Goal: Entertainment & Leisure: Consume media (video, audio)

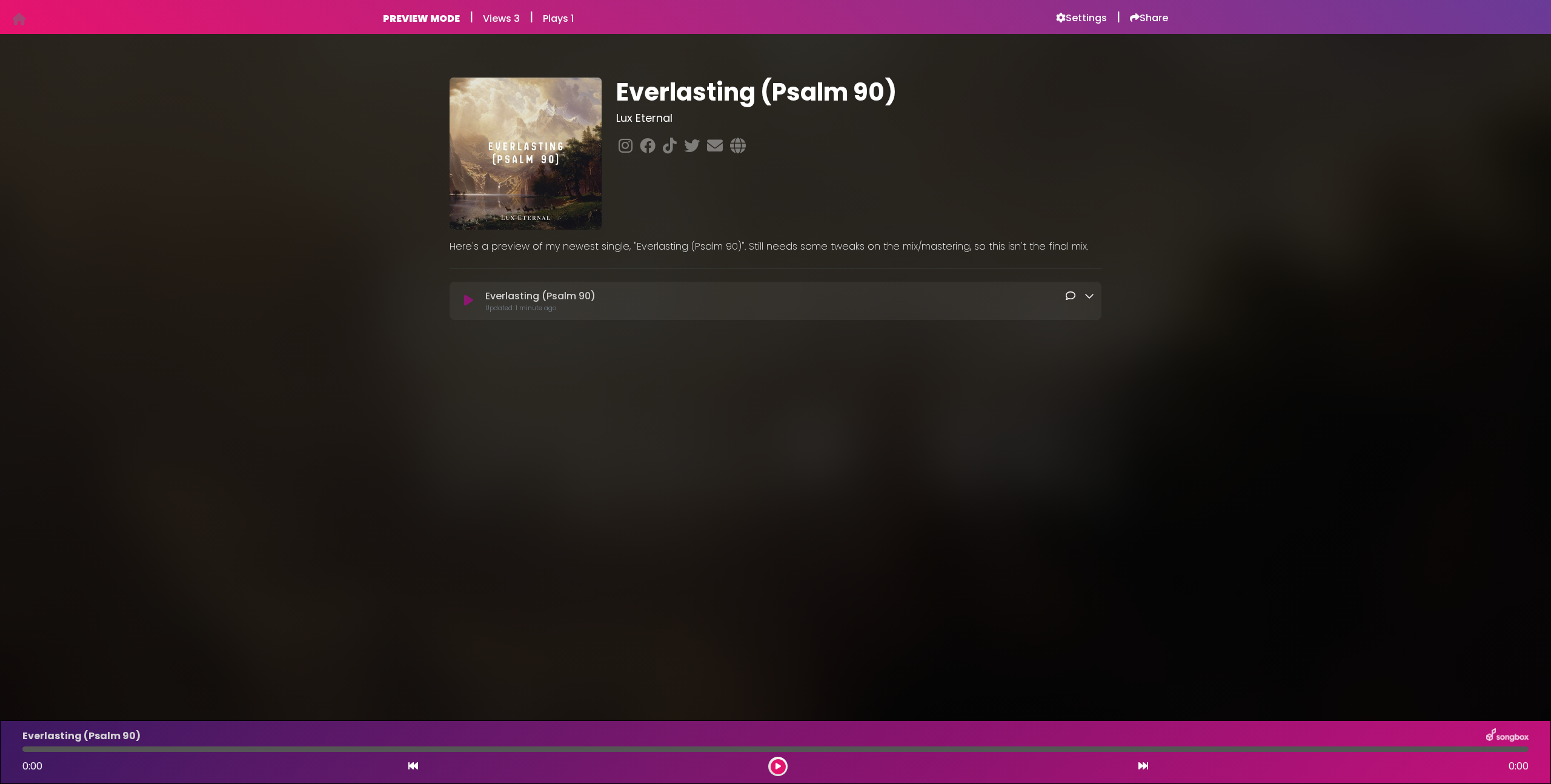
click at [785, 310] on p "Updated: 1 minute ago" at bounding box center [789, 307] width 609 height 9
click at [473, 299] on button at bounding box center [468, 300] width 23 height 12
click at [575, 297] on p "Everlasting (Psalm 90) Loading Track..." at bounding box center [539, 295] width 110 height 15
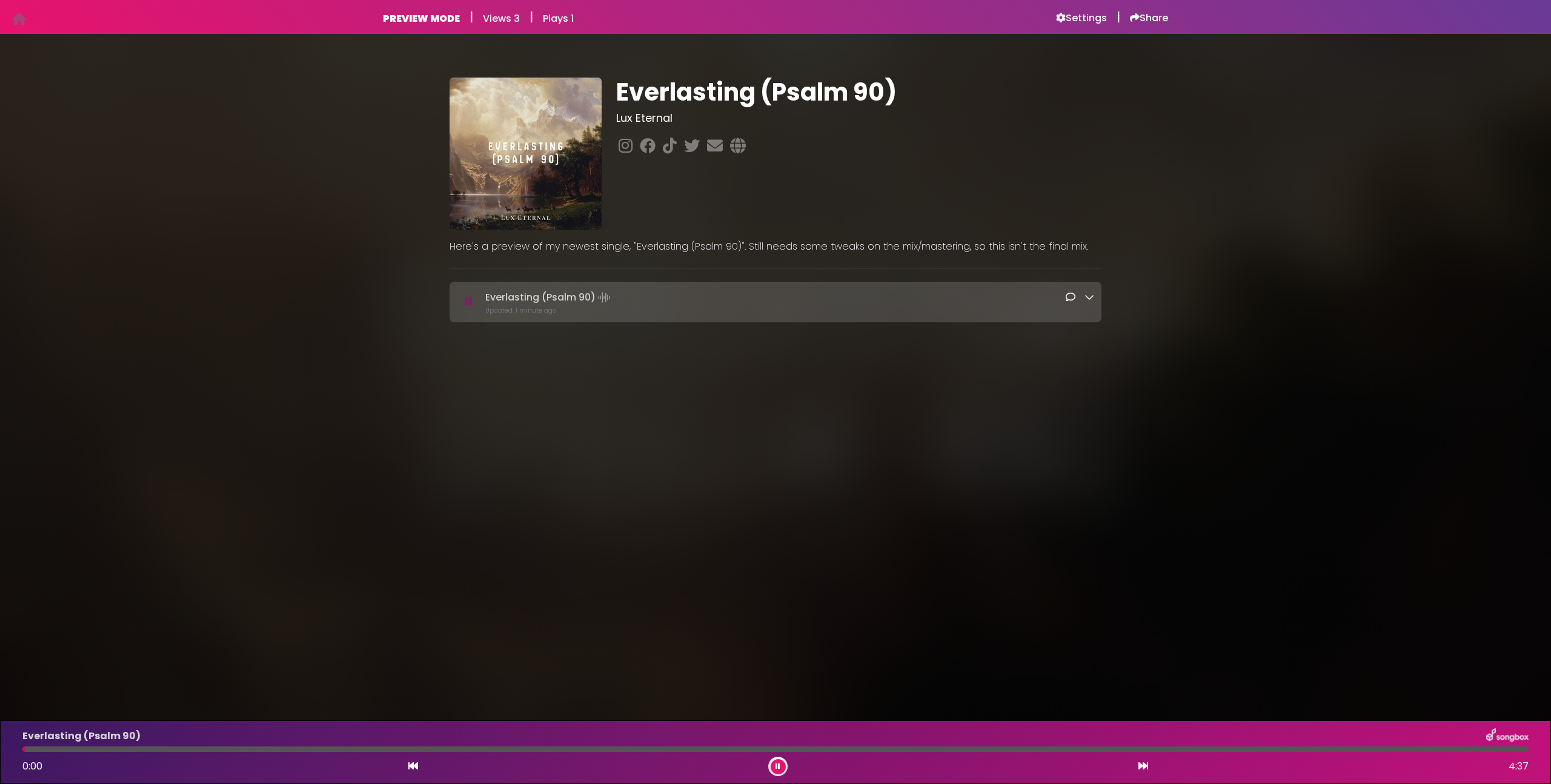
click at [1095, 293] on div "Everlasting (Psalm 90) Loading Track..." at bounding box center [776, 301] width 652 height 26
click at [1090, 295] on icon at bounding box center [1089, 297] width 10 height 10
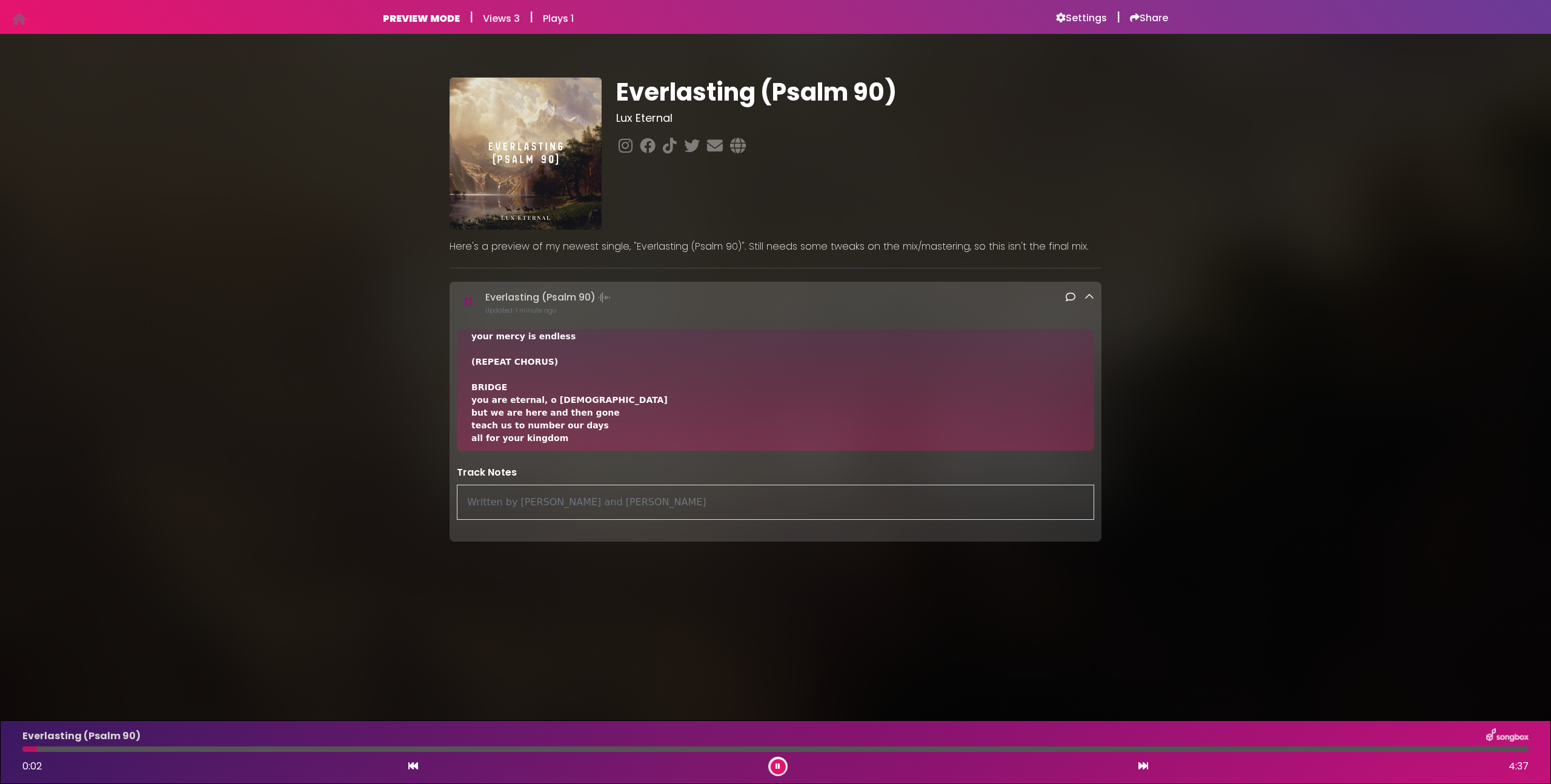
scroll to position [467, 0]
click at [1495, 752] on div "Everlasting (Psalm 90) 0:26 4:37" at bounding box center [776, 751] width 1521 height 48
click at [1499, 749] on div at bounding box center [776, 749] width 1506 height 6
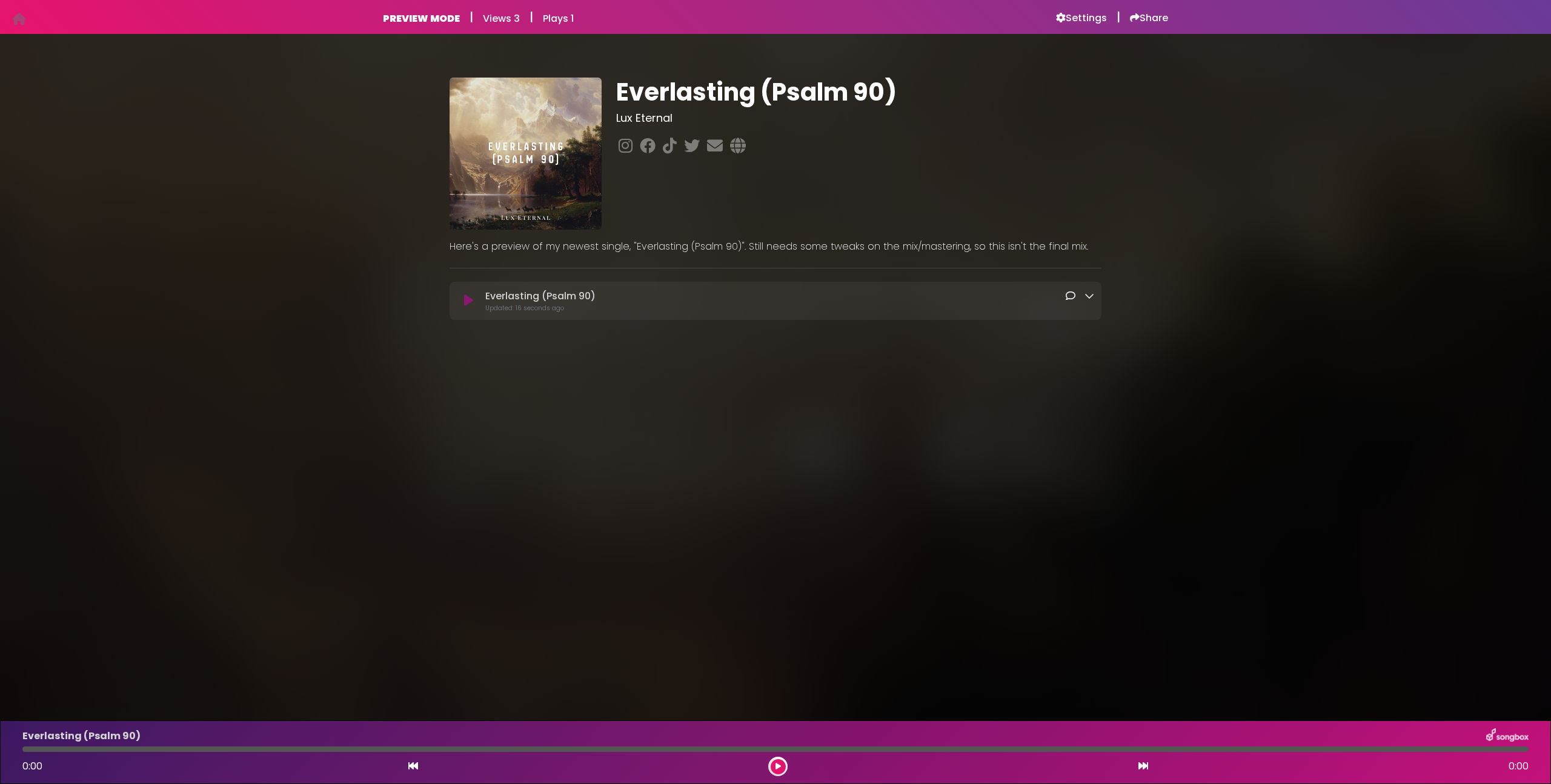
click at [468, 307] on div "Everlasting (Psalm 90) Loading Track..." at bounding box center [776, 300] width 638 height 23
click at [467, 303] on icon at bounding box center [468, 300] width 9 height 12
click at [465, 304] on icon at bounding box center [468, 300] width 9 height 12
click at [778, 767] on icon at bounding box center [778, 766] width 6 height 7
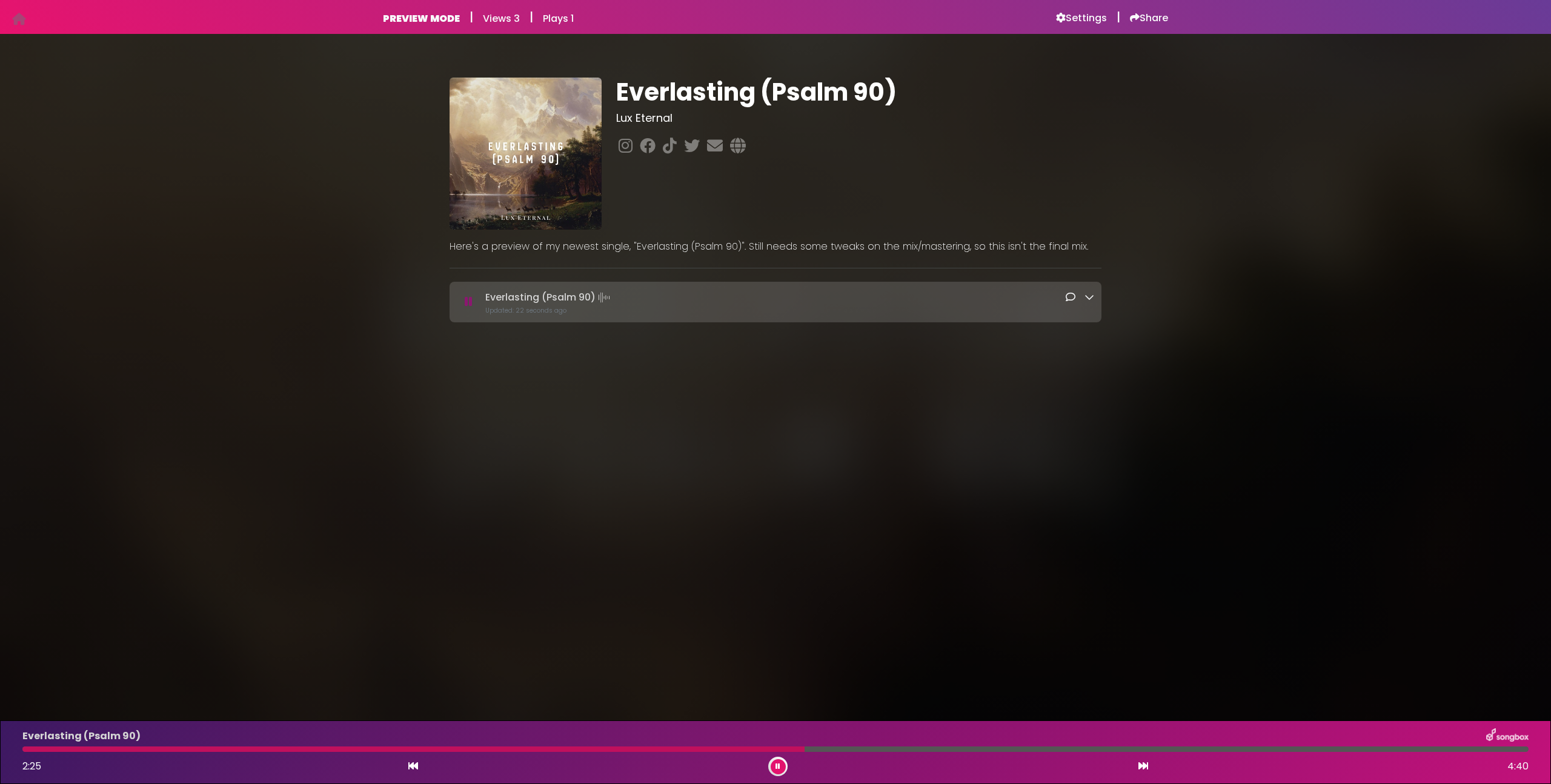
click at [1497, 751] on div at bounding box center [776, 749] width 1506 height 6
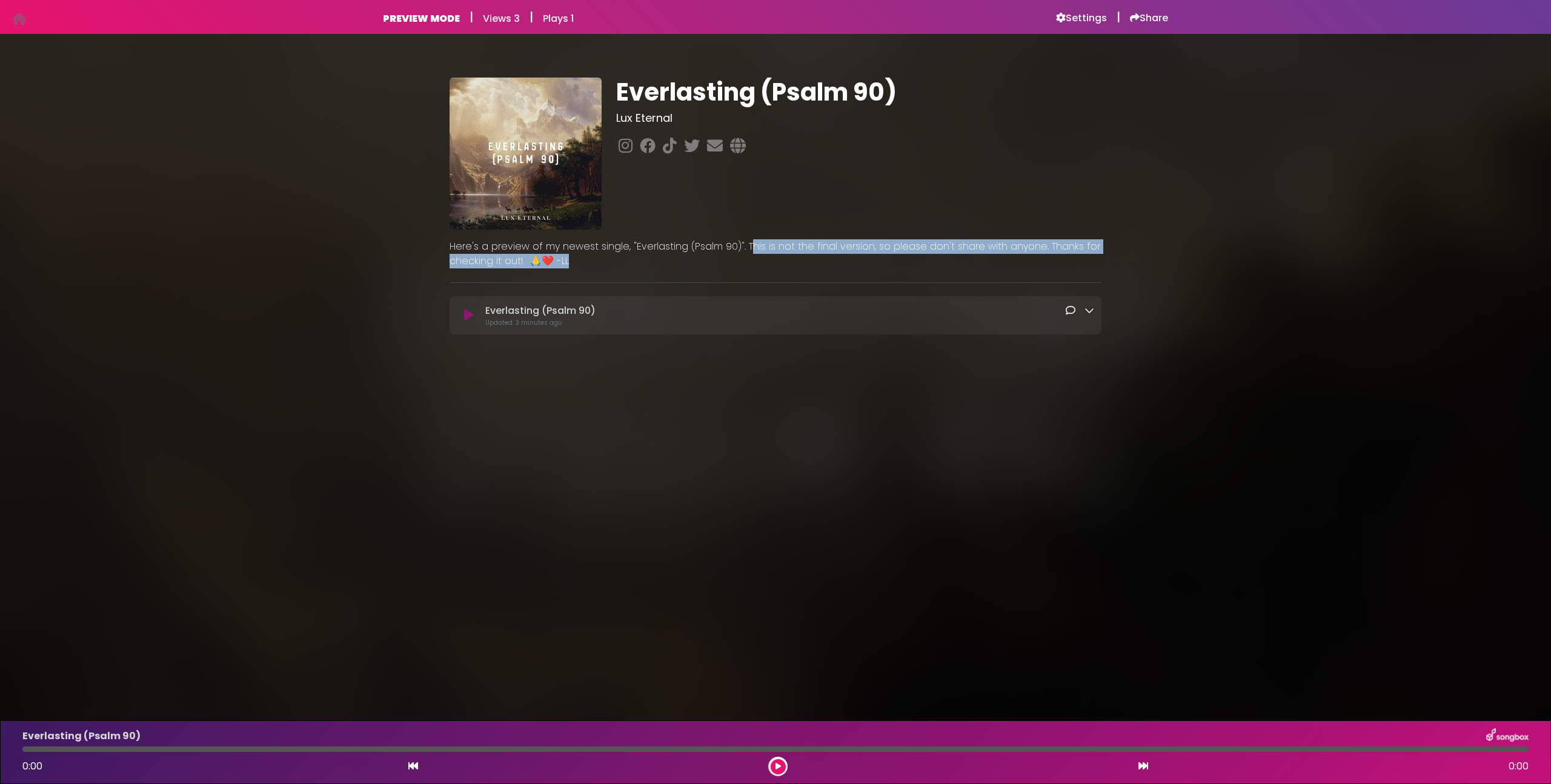
drag, startPoint x: 688, startPoint y: 267, endPoint x: 752, endPoint y: 240, distance: 69.5
click at [751, 240] on p "Here's a preview of my newest single, "Everlasting (Psalm 90)". This is not the…" at bounding box center [776, 254] width 652 height 29
click at [752, 240] on p "Here's a preview of my newest single, "Everlasting (Psalm 90)". This is not the…" at bounding box center [776, 254] width 652 height 29
